Goal: Task Accomplishment & Management: Contribute content

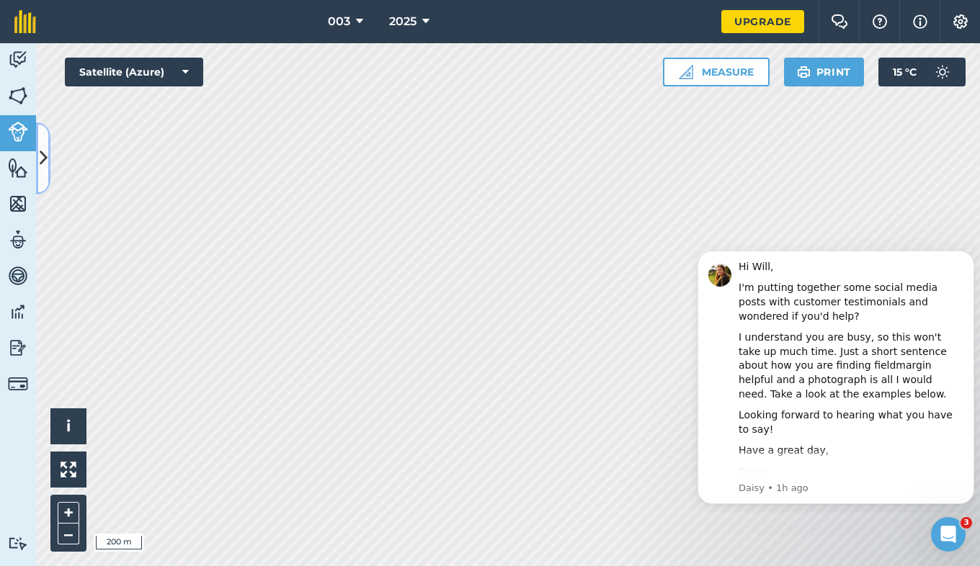
click at [43, 161] on icon at bounding box center [44, 158] width 8 height 25
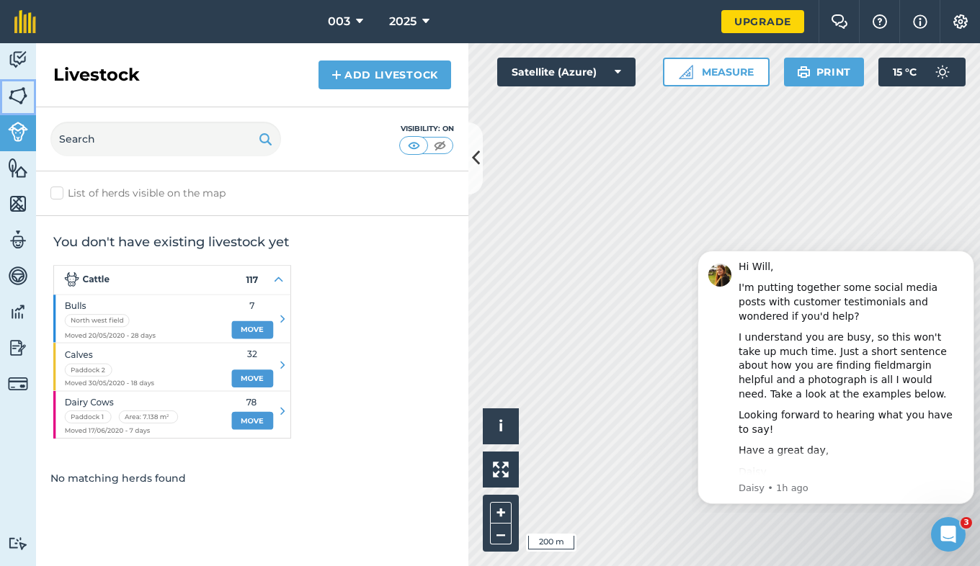
click at [24, 85] on img at bounding box center [18, 96] width 20 height 22
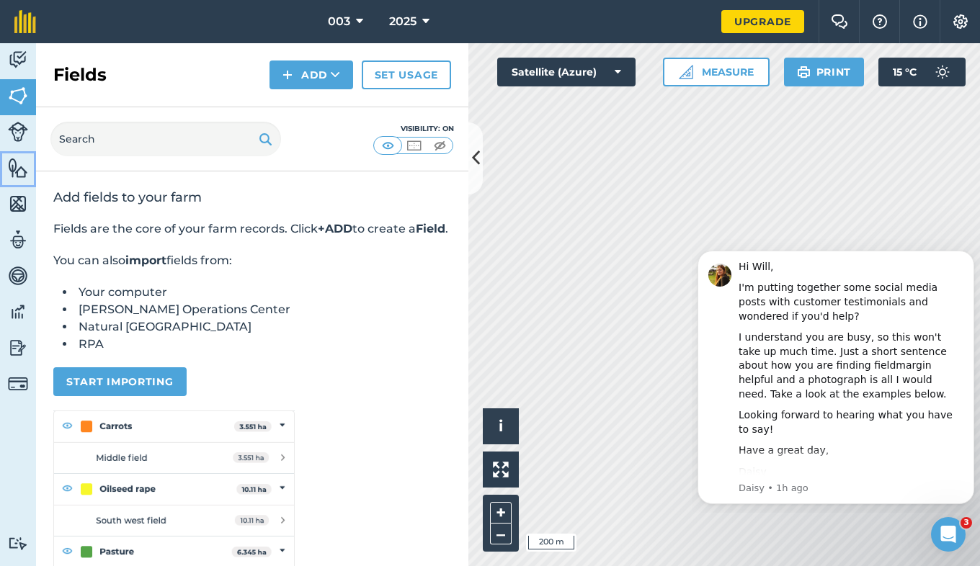
click at [12, 172] on img at bounding box center [18, 168] width 20 height 22
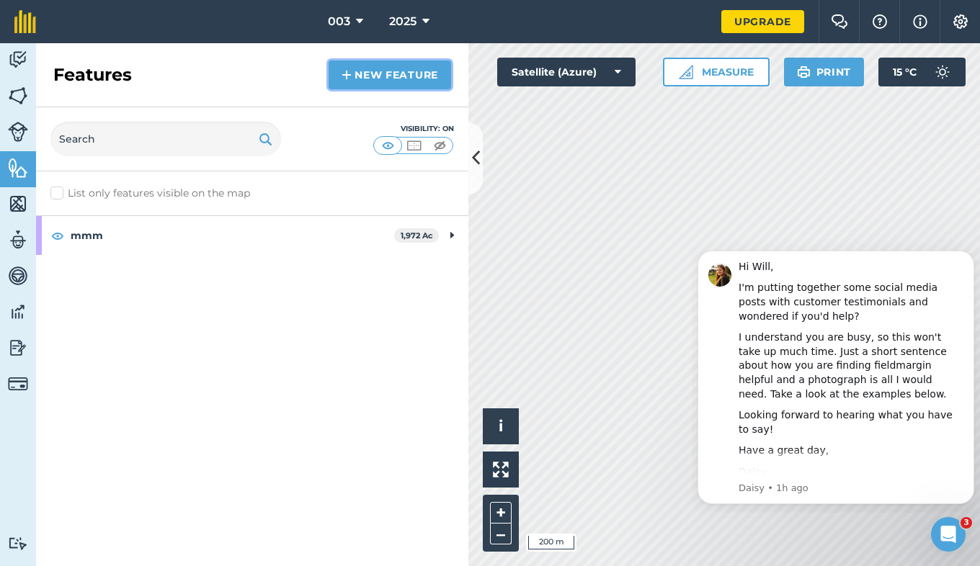
click at [360, 79] on link "New feature" at bounding box center [390, 75] width 123 height 29
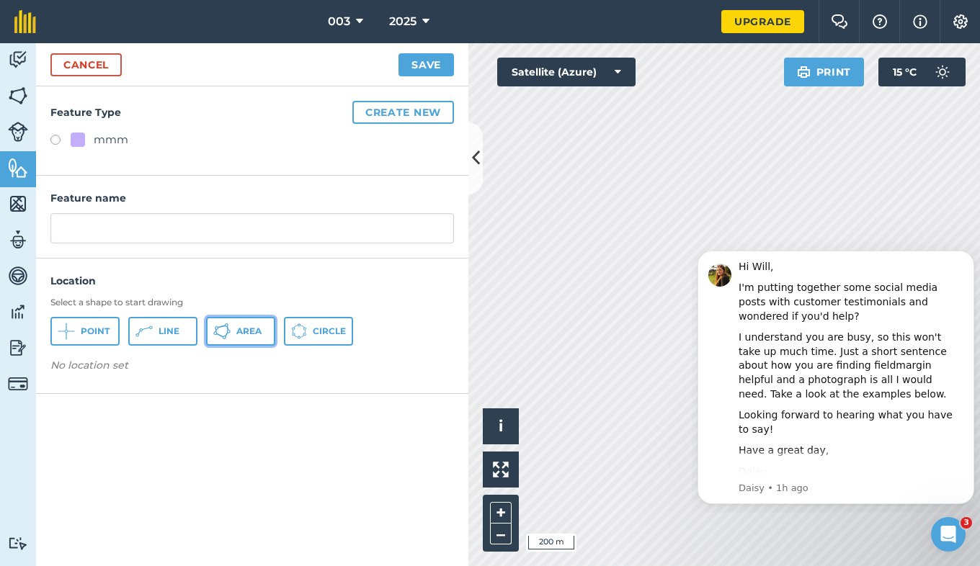
click at [249, 333] on span "Area" at bounding box center [248, 332] width 25 height 12
click at [476, 171] on icon at bounding box center [476, 158] width 8 height 25
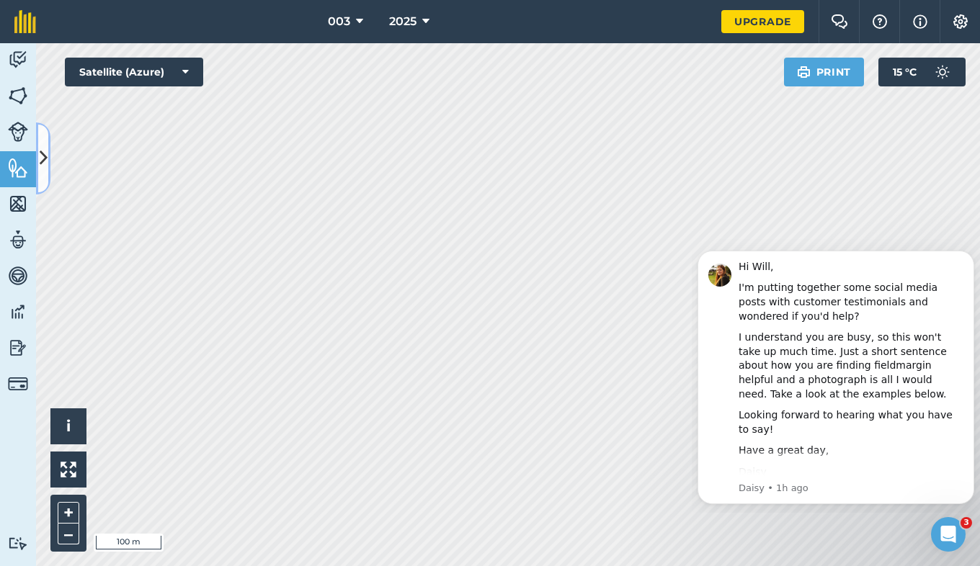
click at [48, 155] on button at bounding box center [43, 159] width 14 height 72
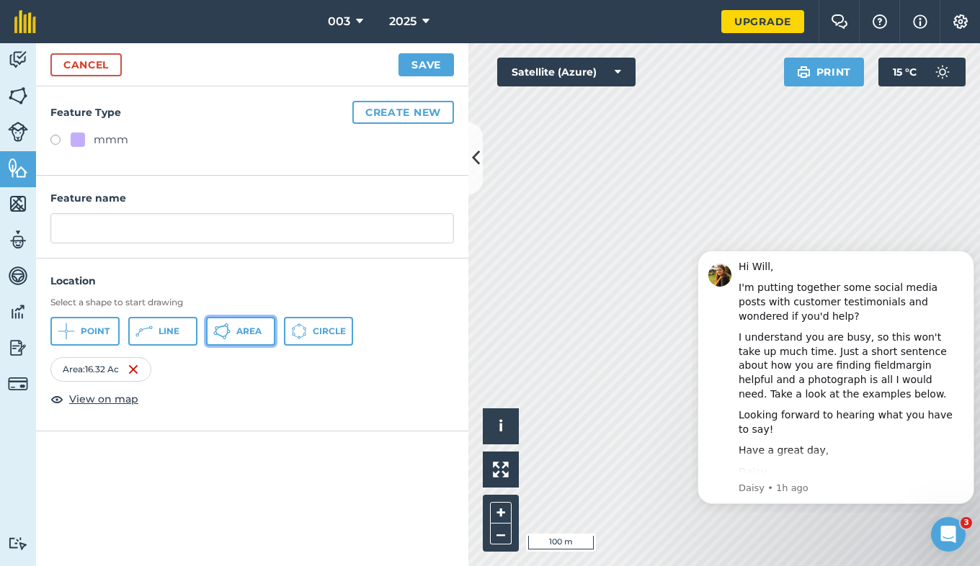
click at [247, 326] on span "Area" at bounding box center [248, 332] width 25 height 12
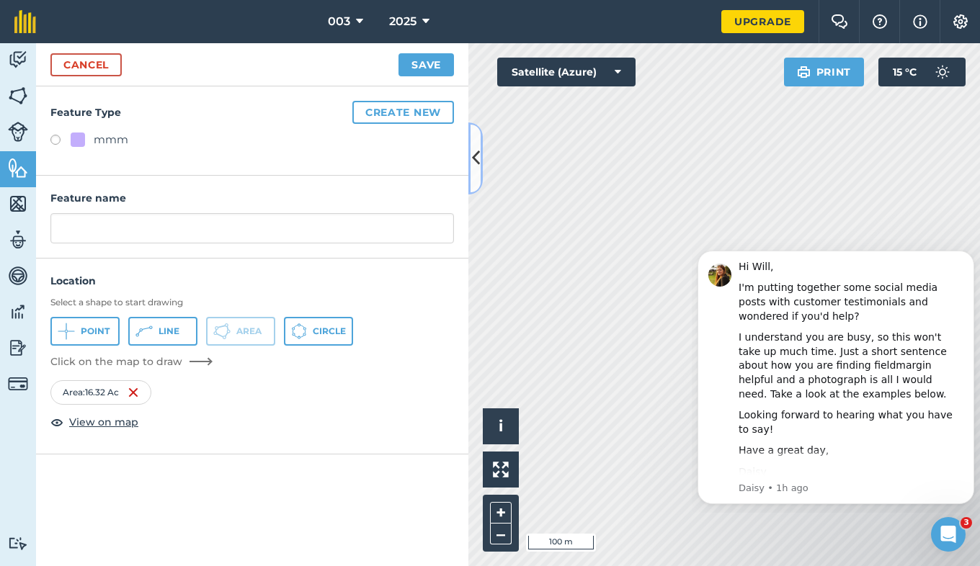
click at [474, 177] on button at bounding box center [475, 159] width 14 height 72
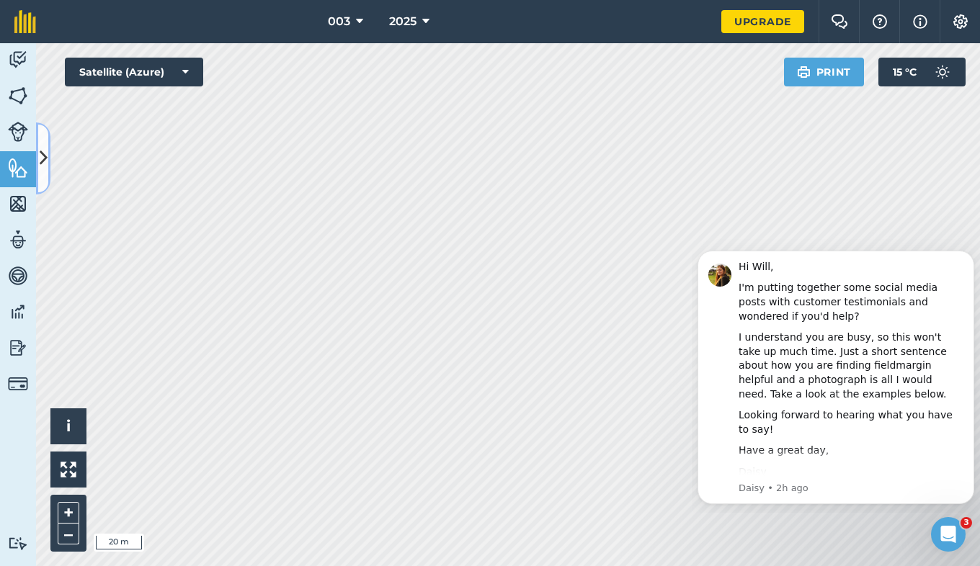
click at [46, 161] on icon at bounding box center [44, 158] width 8 height 25
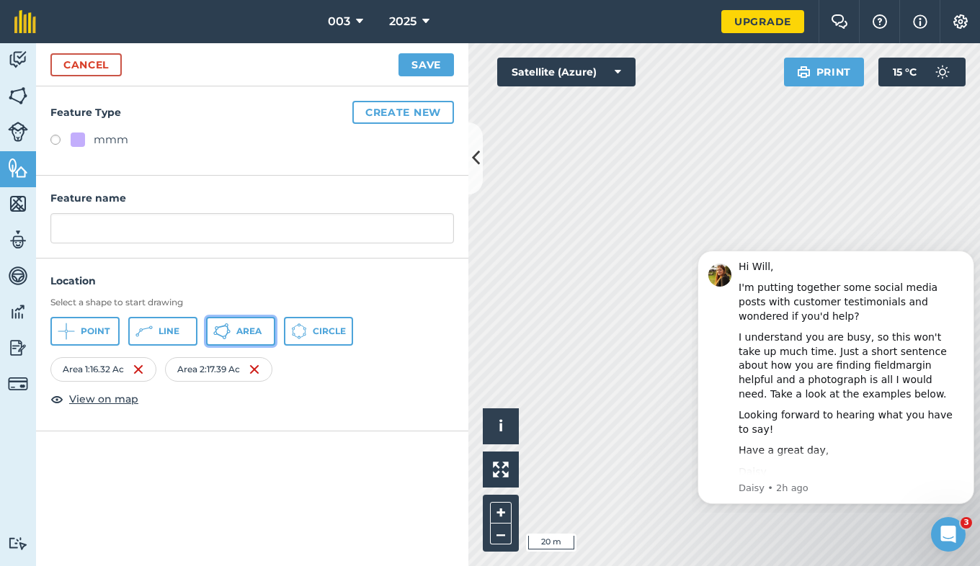
click at [242, 335] on span "Area" at bounding box center [248, 332] width 25 height 12
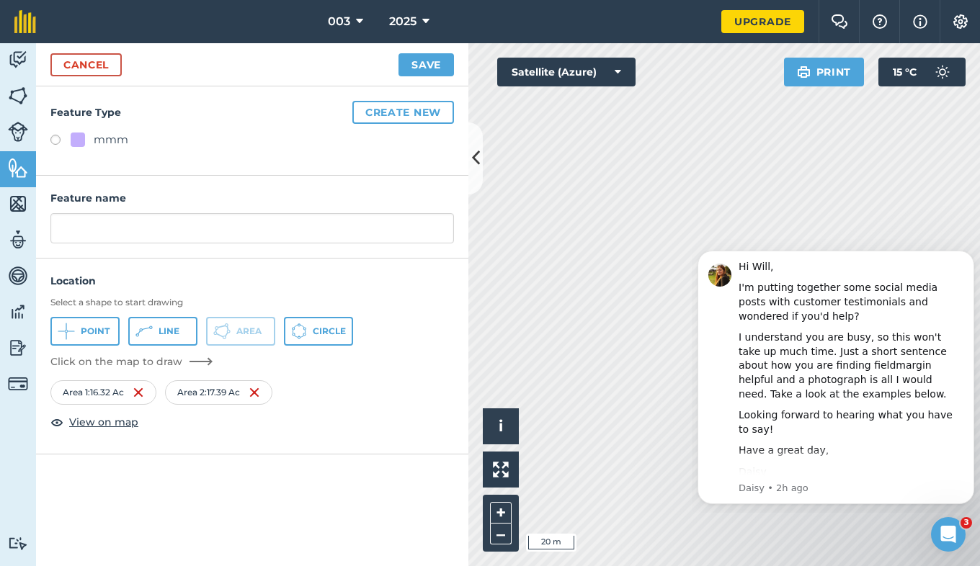
click at [448, 226] on div "Activity Fields Livestock Features Maps Team Vehicles Data Reporting Billing Tu…" at bounding box center [490, 304] width 980 height 523
click at [428, 294] on div "Activity Fields Livestock Features Maps Team Vehicles Data Reporting Billing Tu…" at bounding box center [490, 304] width 980 height 523
click at [495, 422] on div "Click to start drawing i © 2025 TomTom, Microsoft 20 m + –" at bounding box center [724, 304] width 512 height 523
click at [453, 372] on div "Activity Fields Livestock Features Maps Team Vehicles Data Reporting Billing Tu…" at bounding box center [490, 304] width 980 height 523
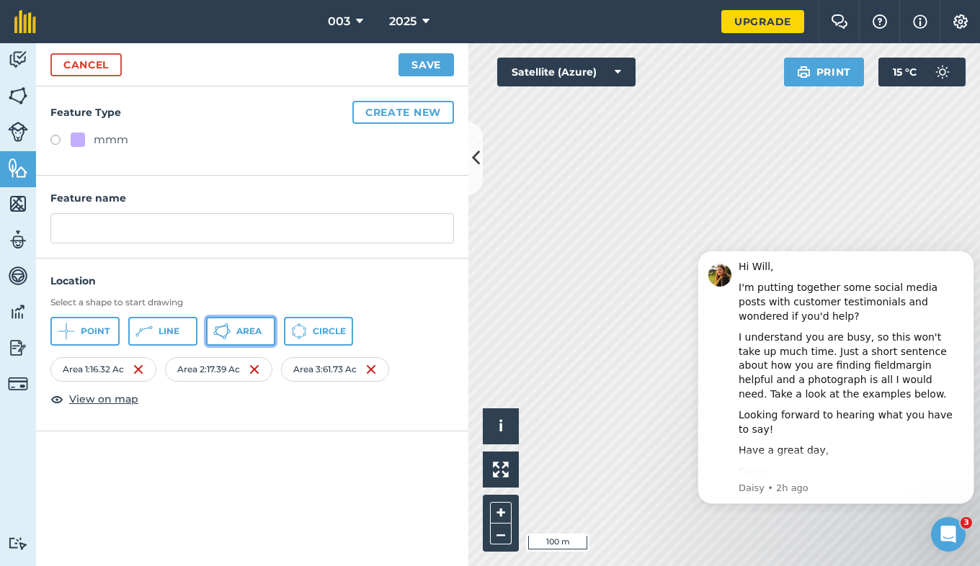
click at [231, 328] on button "Area" at bounding box center [240, 331] width 69 height 29
click at [756, 38] on div "003 2025 Upgrade Farm Chat Help Info Settings Map printing is not available on …" at bounding box center [490, 283] width 980 height 566
click at [239, 338] on button "Area" at bounding box center [240, 331] width 69 height 29
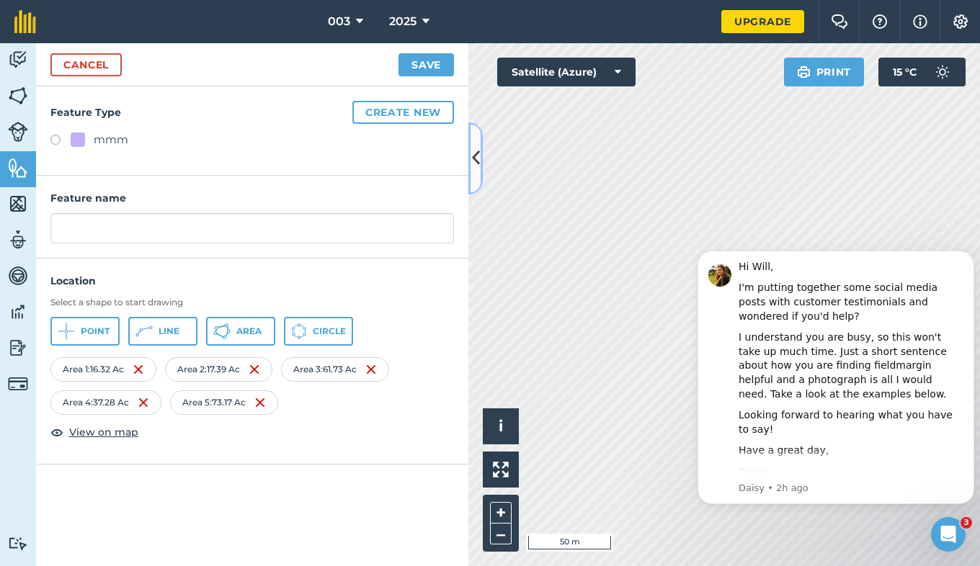
click at [476, 160] on icon at bounding box center [476, 158] width 8 height 25
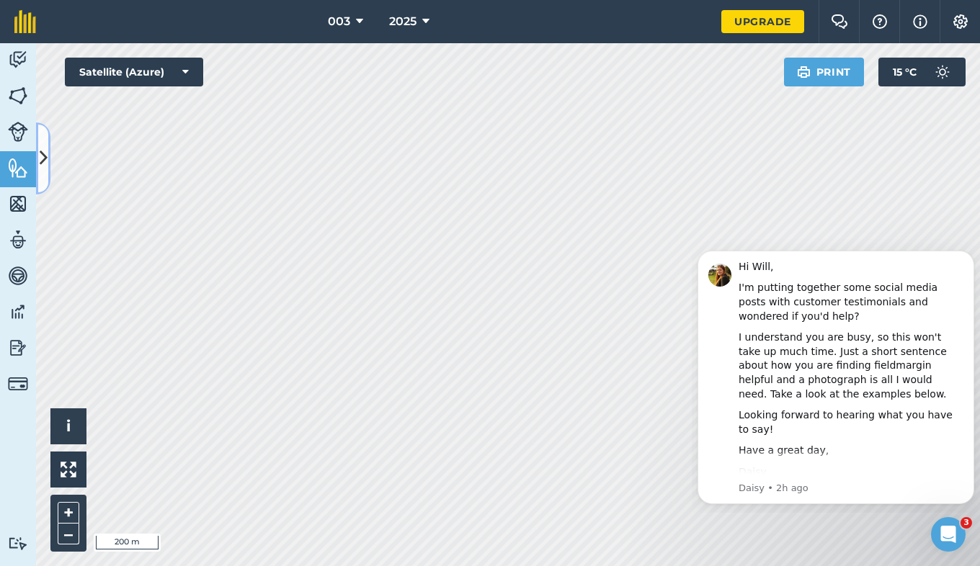
click at [47, 176] on button at bounding box center [43, 159] width 14 height 72
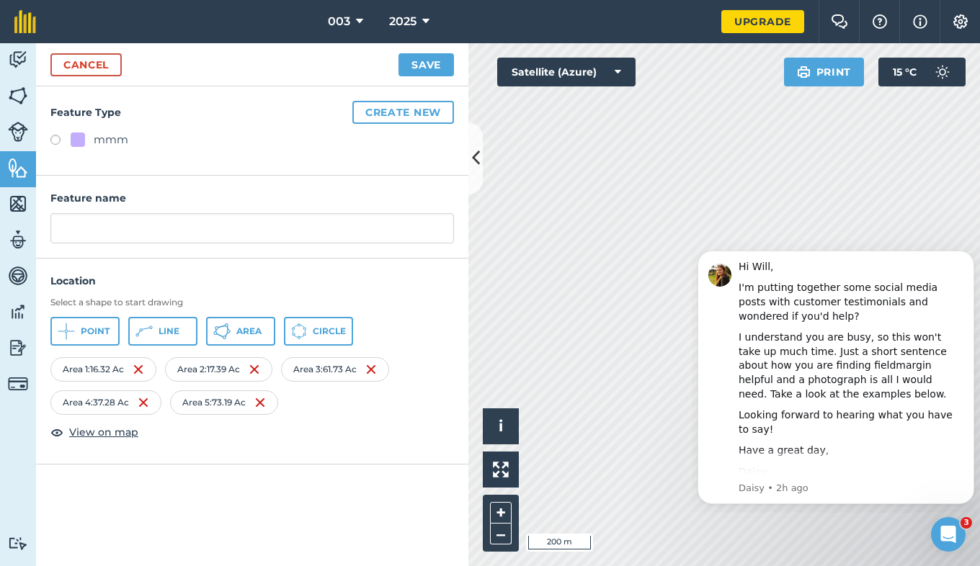
click at [60, 143] on label at bounding box center [60, 142] width 20 height 14
radio input "true"
type input "mmm 2"
click at [430, 64] on button "Save" at bounding box center [426, 64] width 55 height 23
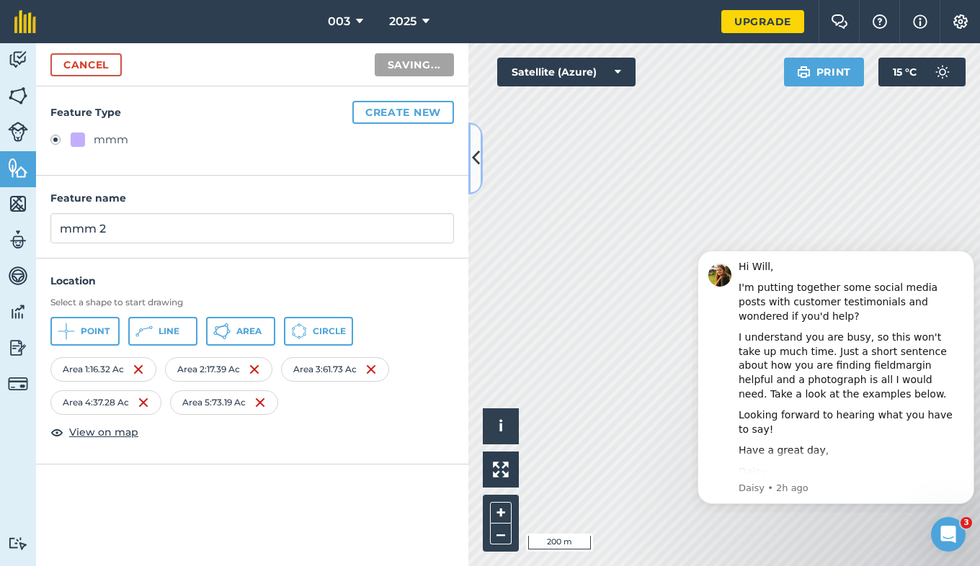
click at [476, 167] on icon at bounding box center [476, 158] width 8 height 25
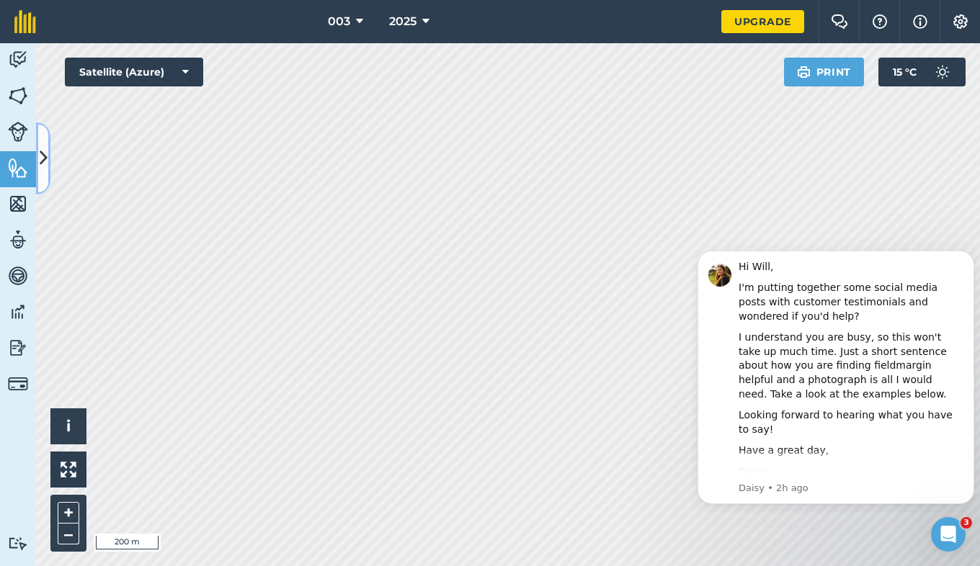
click at [48, 166] on button at bounding box center [43, 159] width 14 height 72
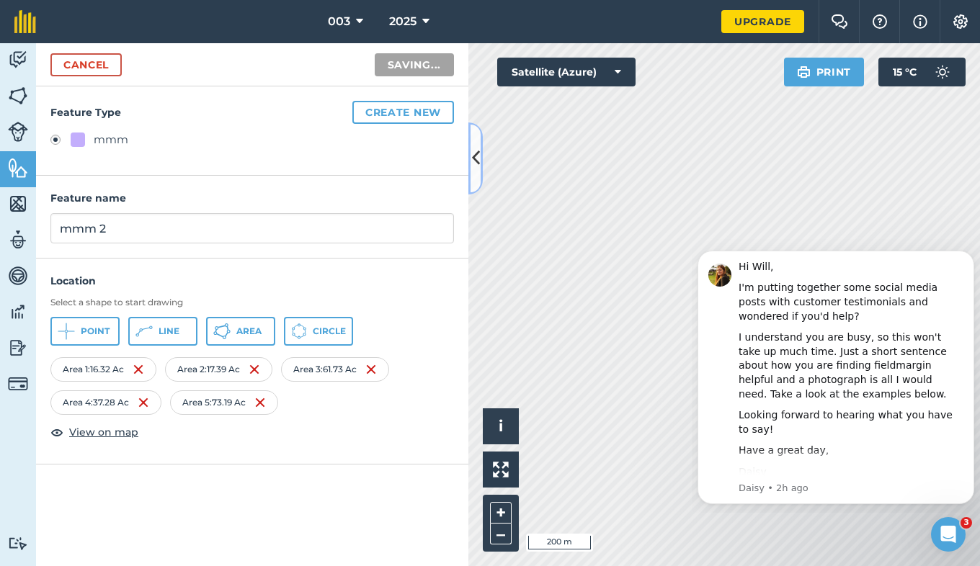
click at [476, 159] on icon at bounding box center [476, 158] width 8 height 25
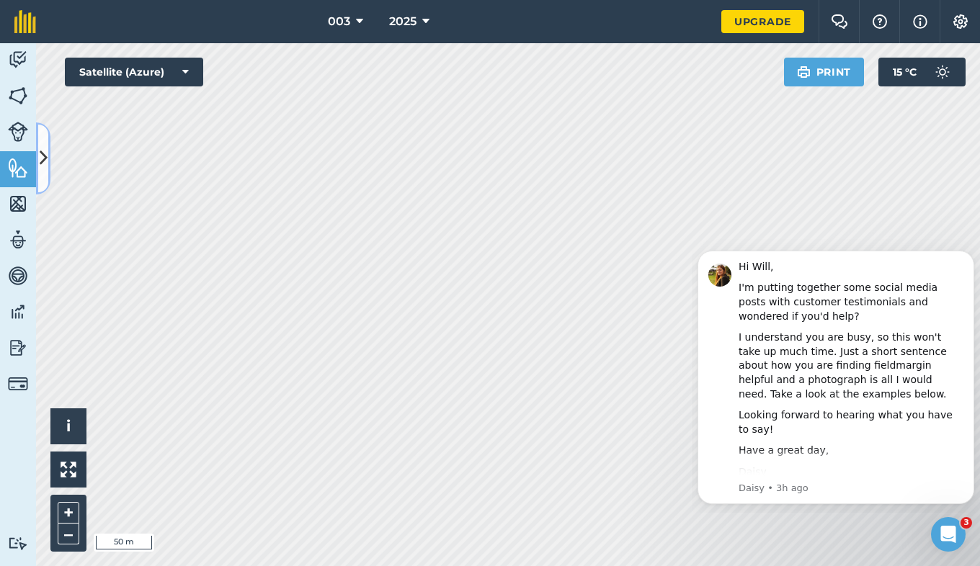
click at [46, 166] on icon at bounding box center [44, 158] width 8 height 25
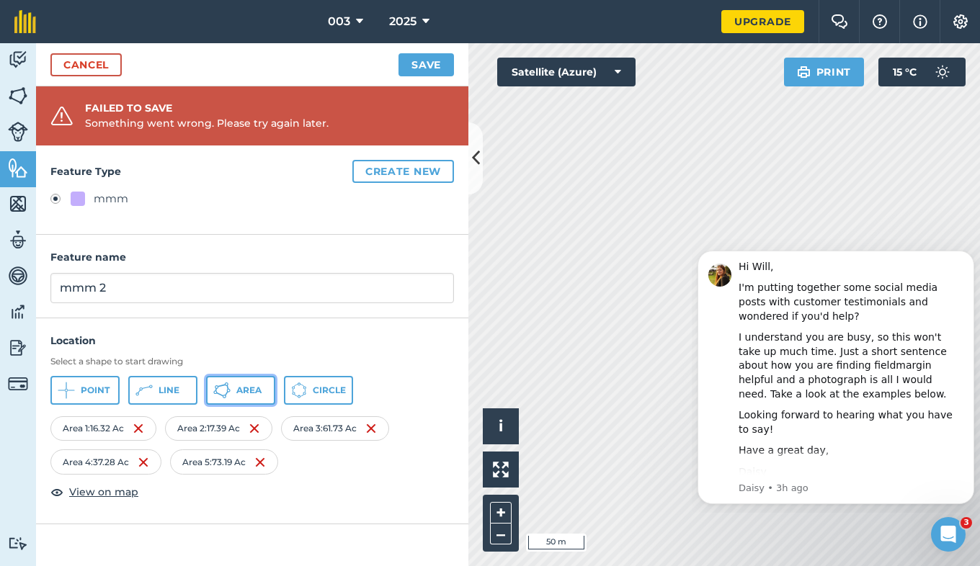
click at [231, 393] on button "Area" at bounding box center [240, 390] width 69 height 29
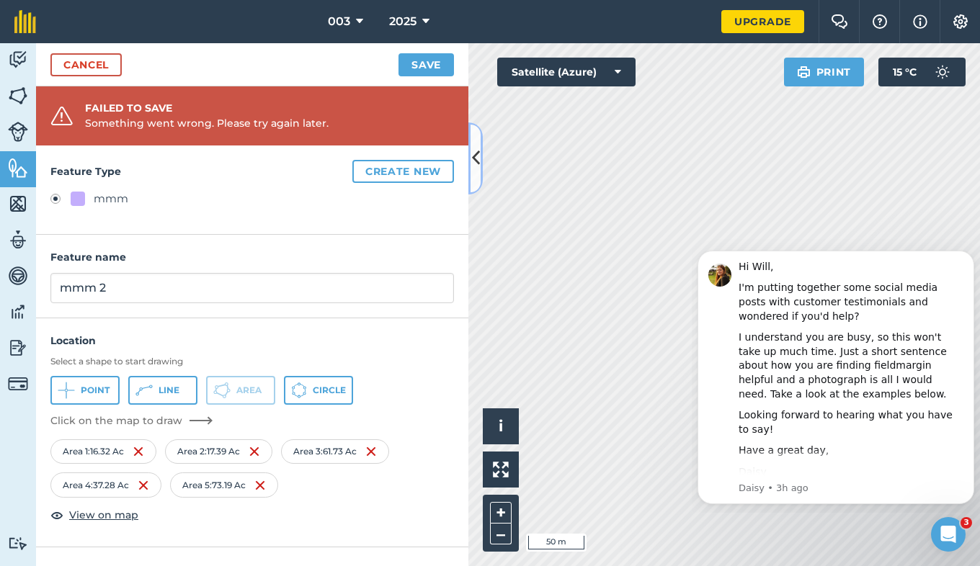
click at [473, 178] on button at bounding box center [475, 159] width 14 height 72
